Goal: Information Seeking & Learning: Learn about a topic

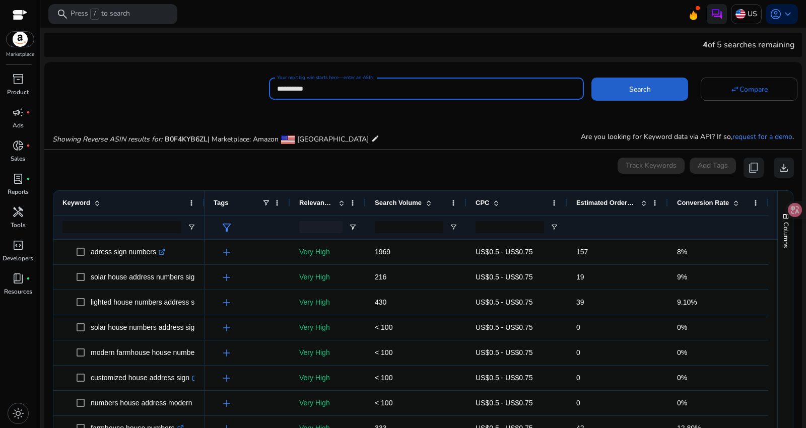
type input "**********"
drag, startPoint x: 614, startPoint y: 96, endPoint x: 608, endPoint y: 102, distance: 7.8
click at [614, 96] on span at bounding box center [639, 89] width 97 height 24
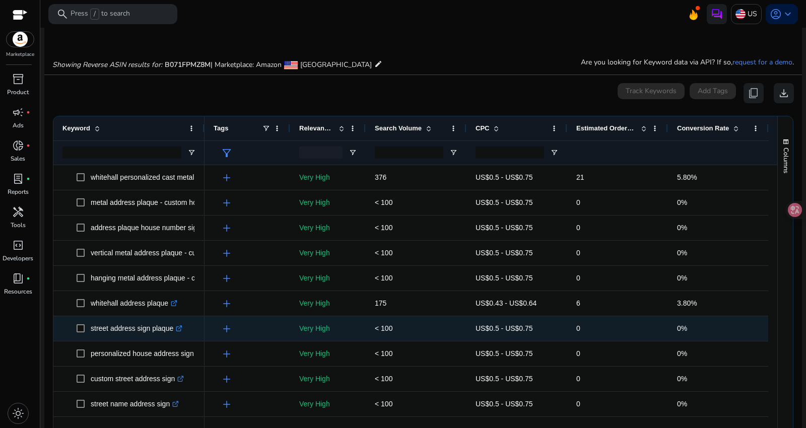
scroll to position [107, 0]
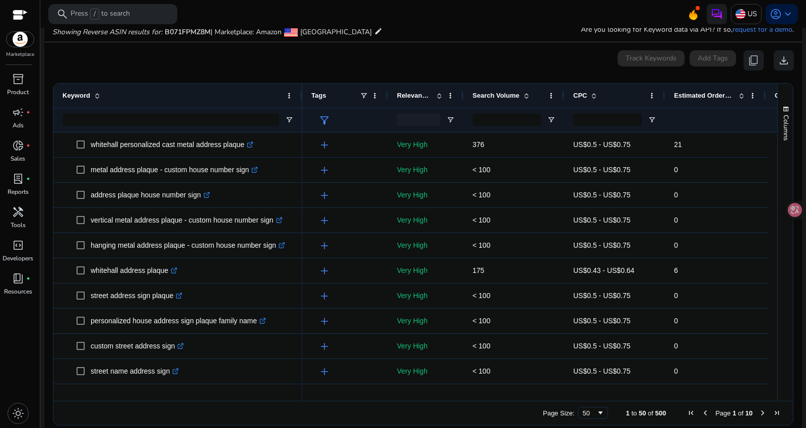
drag, startPoint x: 202, startPoint y: 92, endPoint x: 300, endPoint y: 93, distance: 97.7
click at [300, 93] on div at bounding box center [302, 96] width 4 height 24
drag, startPoint x: 387, startPoint y: 396, endPoint x: 438, endPoint y: 401, distance: 51.6
click at [438, 401] on div "Drag here to set row groups Drag here to set column labels Keyword Tags 21" at bounding box center [423, 254] width 740 height 342
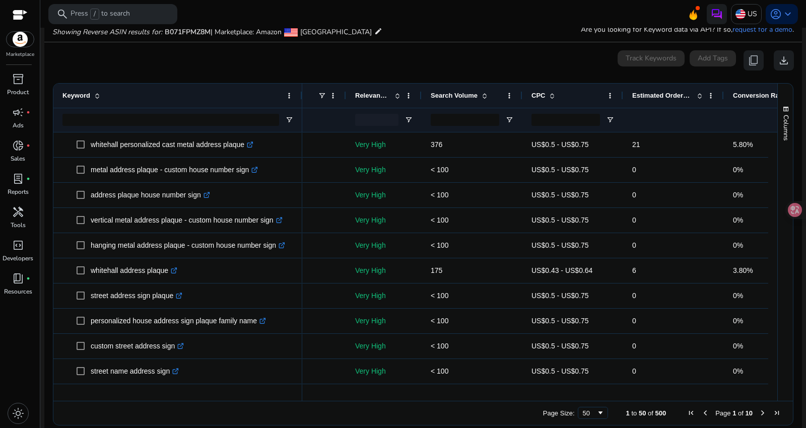
scroll to position [0, 101]
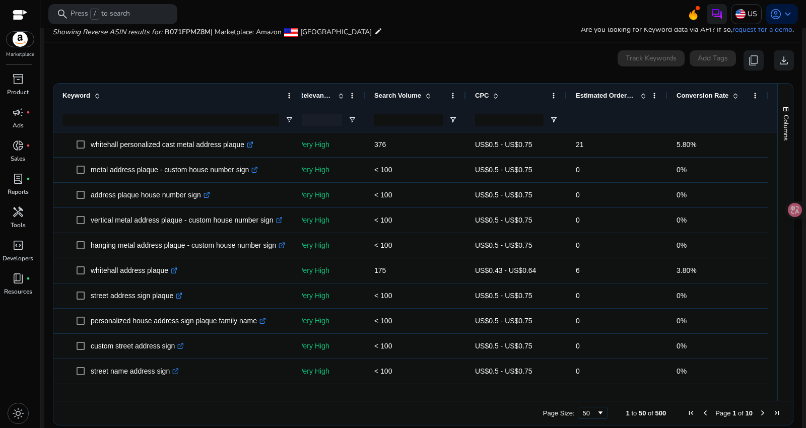
click at [316, 401] on div "Page Size: 50 1 to 50 of 500 Page 1 of 10" at bounding box center [422, 413] width 739 height 24
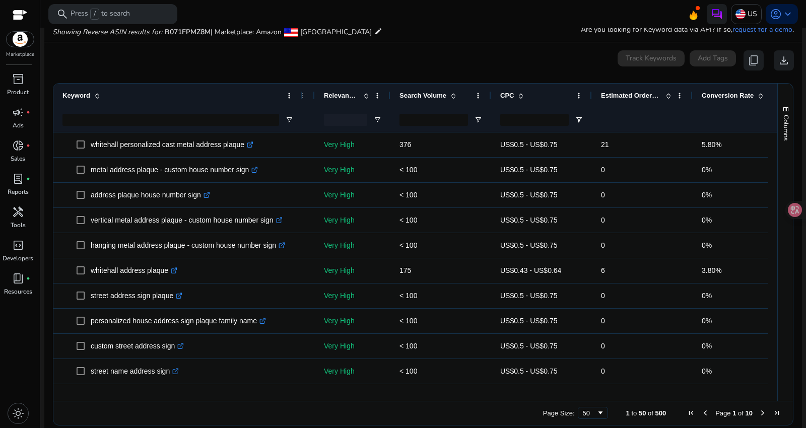
scroll to position [0, 0]
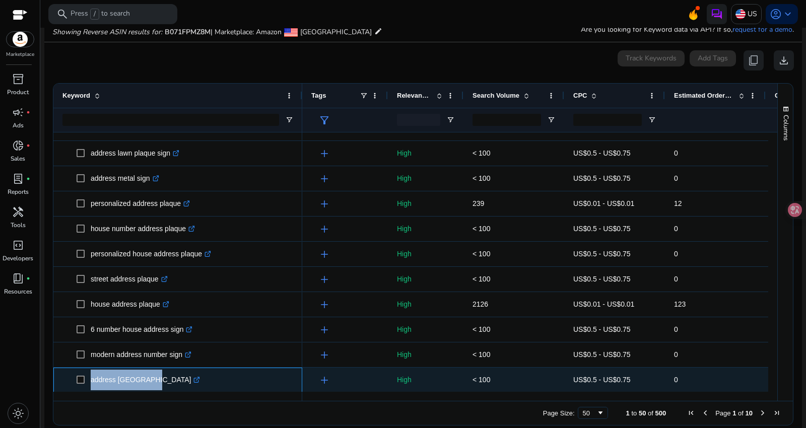
drag, startPoint x: 87, startPoint y: 373, endPoint x: 143, endPoint y: 374, distance: 56.9
click at [143, 374] on span "address whitehall .st0{fill:#2c8af8}" at bounding box center [185, 380] width 216 height 21
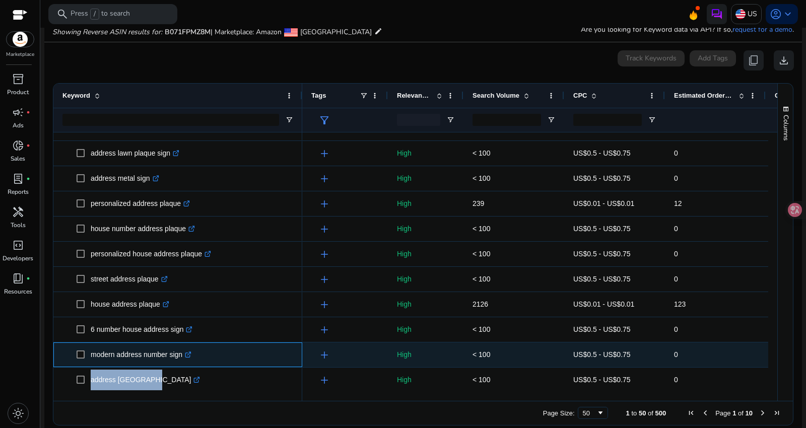
drag, startPoint x: 87, startPoint y: 347, endPoint x: 180, endPoint y: 353, distance: 92.8
click at [180, 353] on span "modern address number sign .st0{fill:#2c8af8}" at bounding box center [185, 354] width 216 height 21
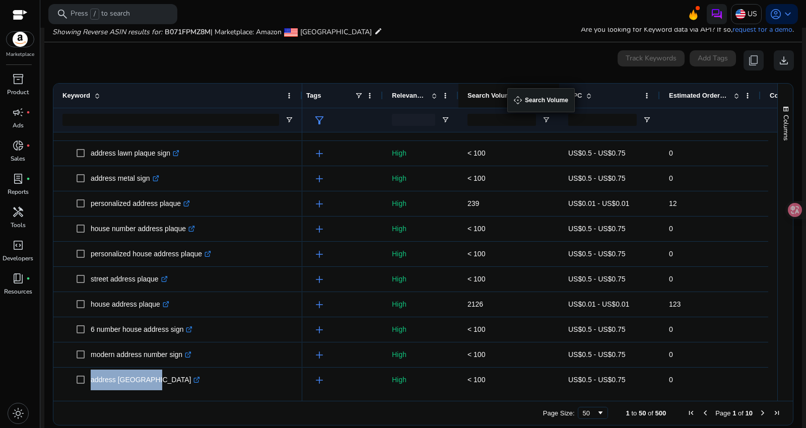
drag, startPoint x: 462, startPoint y: 90, endPoint x: 512, endPoint y: 94, distance: 50.0
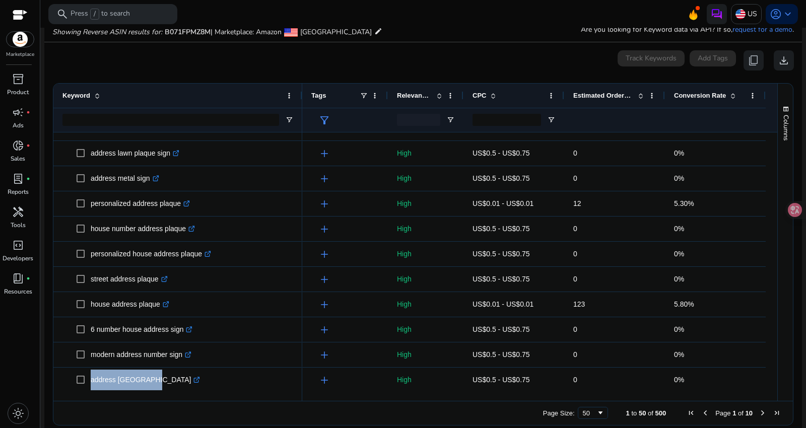
drag, startPoint x: 512, startPoint y: 94, endPoint x: 539, endPoint y: 94, distance: 27.7
click at [539, 94] on div "CPC" at bounding box center [507, 95] width 71 height 19
click at [489, 92] on span at bounding box center [493, 96] width 8 height 8
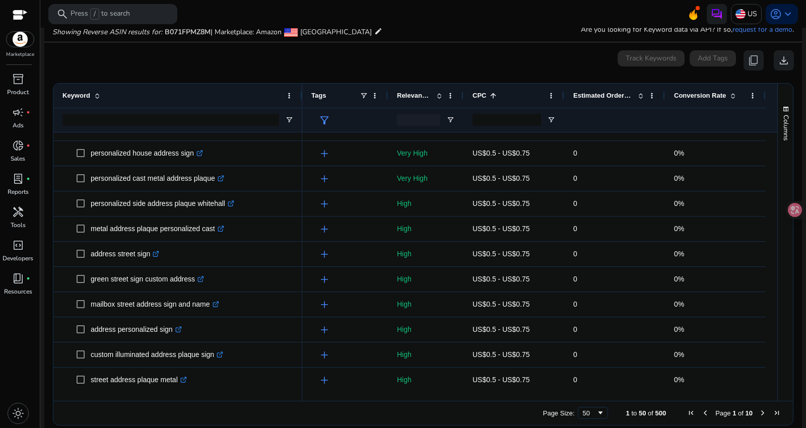
click at [489, 95] on span at bounding box center [493, 96] width 8 height 8
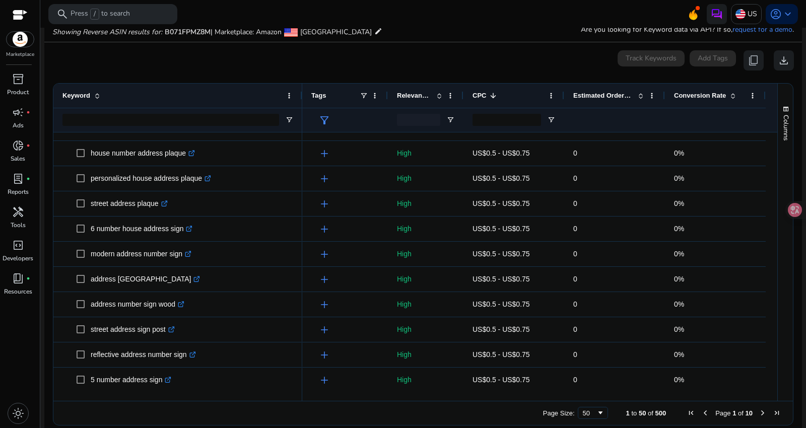
click at [421, 93] on span "Relevance Score" at bounding box center [414, 96] width 35 height 8
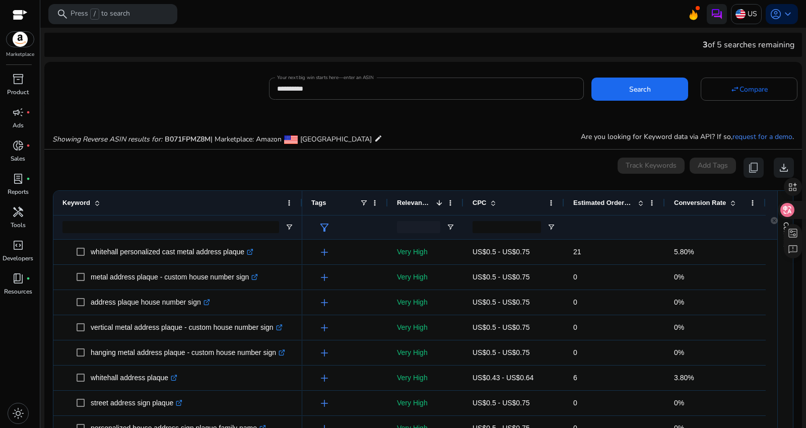
click at [790, 207] on icon at bounding box center [787, 210] width 9 height 8
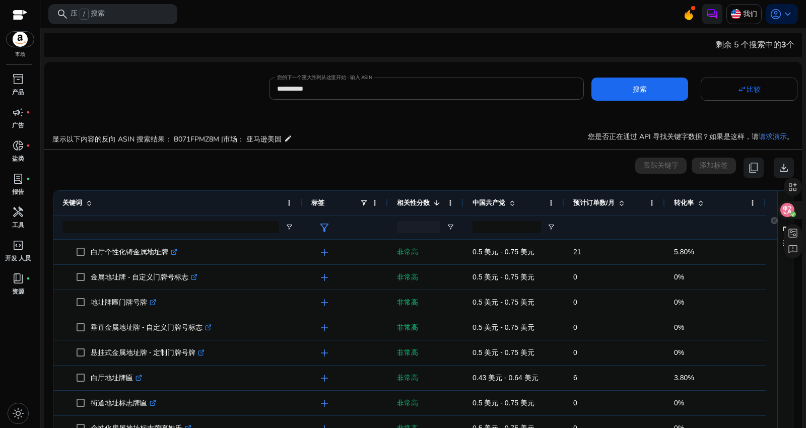
click at [784, 210] on icon at bounding box center [787, 210] width 9 height 8
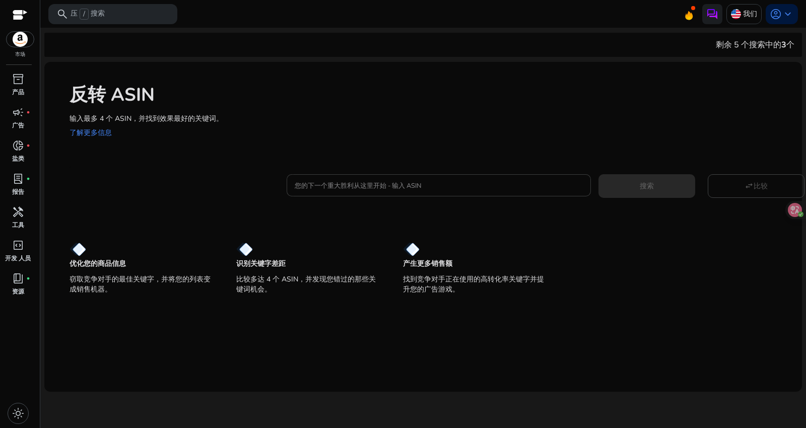
click at [409, 187] on input "您的下一个重大胜利从这里开始 - 输入 ASIN" at bounding box center [439, 185] width 288 height 11
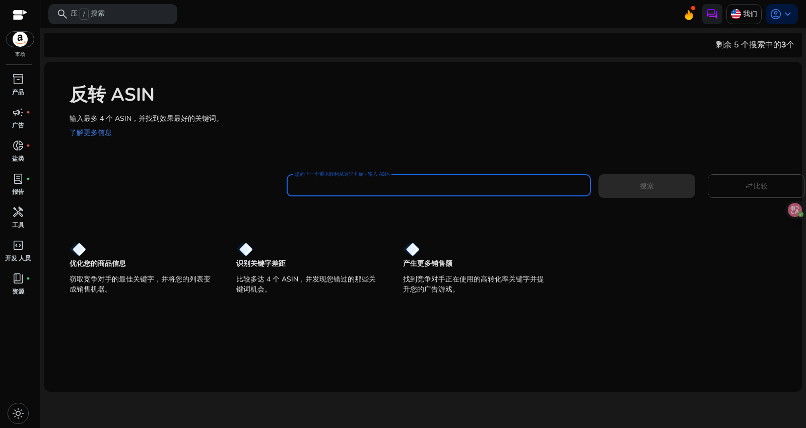
paste input "**********"
type input "**********"
click at [640, 187] on font "搜索" at bounding box center [646, 186] width 14 height 10
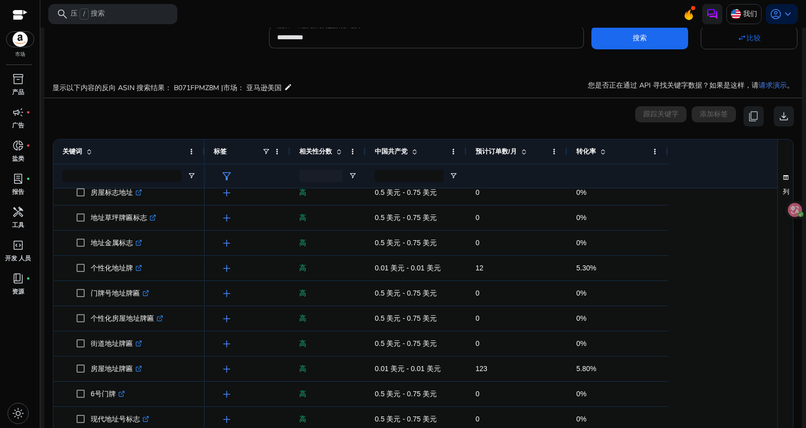
scroll to position [117, 0]
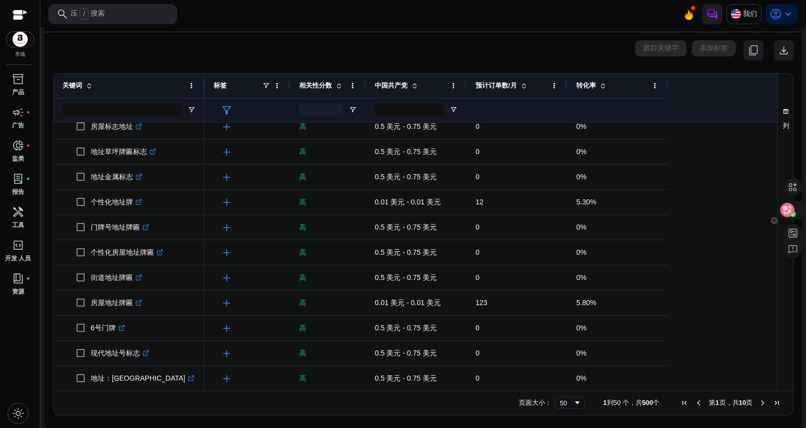
click at [786, 209] on icon at bounding box center [787, 210] width 9 height 8
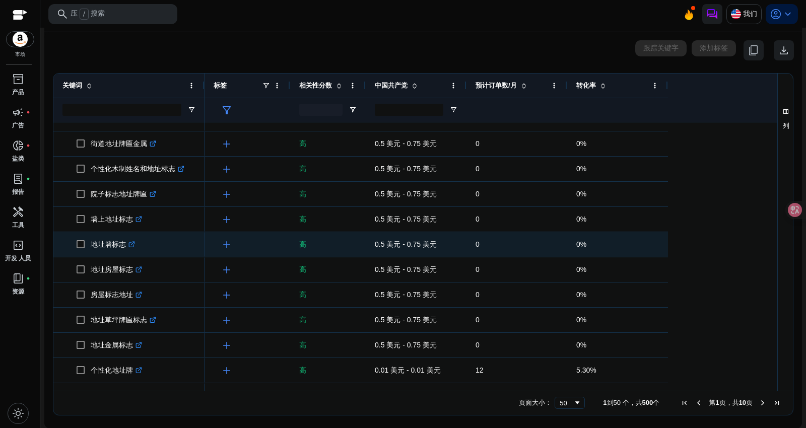
scroll to position [0, 0]
